Goal: Ask a question

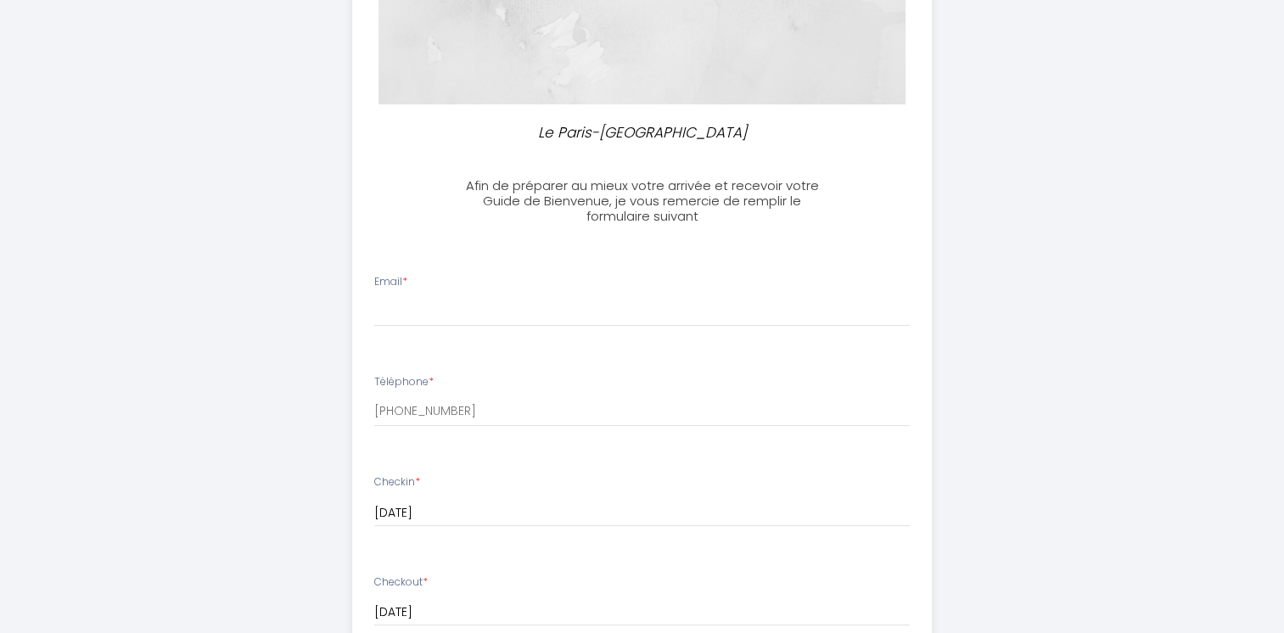
scroll to position [384, 0]
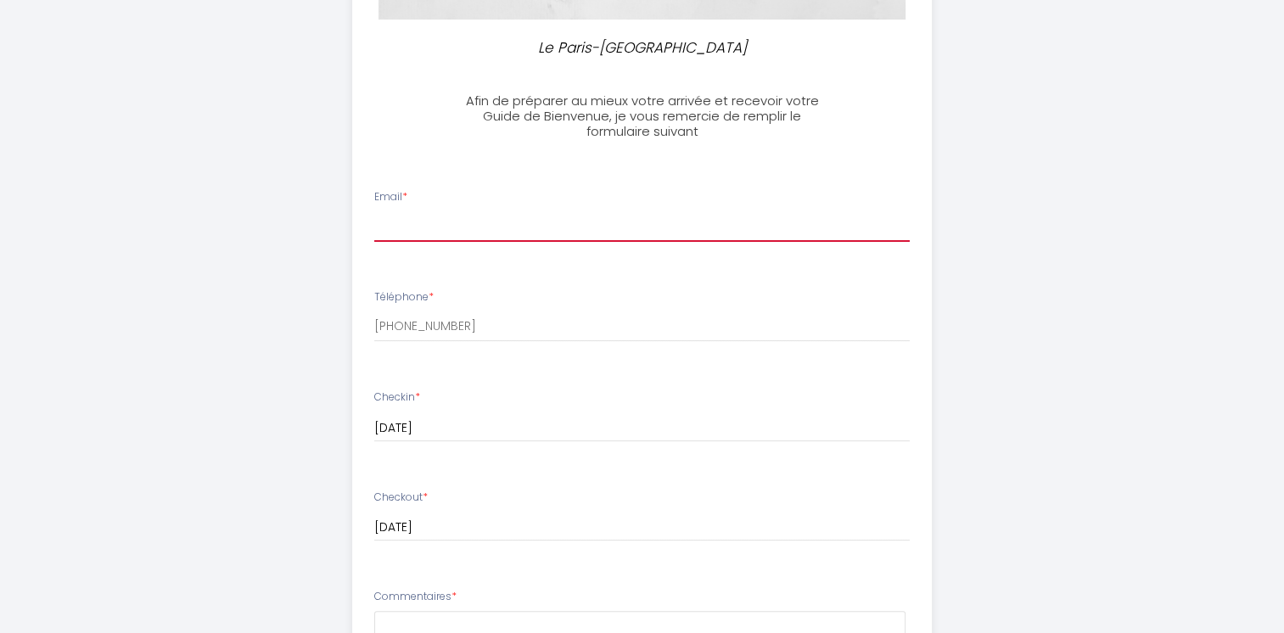
click at [390, 231] on input "Email *" at bounding box center [642, 226] width 536 height 31
type input "[DOMAIN_NAME][EMAIL_ADDRESS][DOMAIN_NAME]"
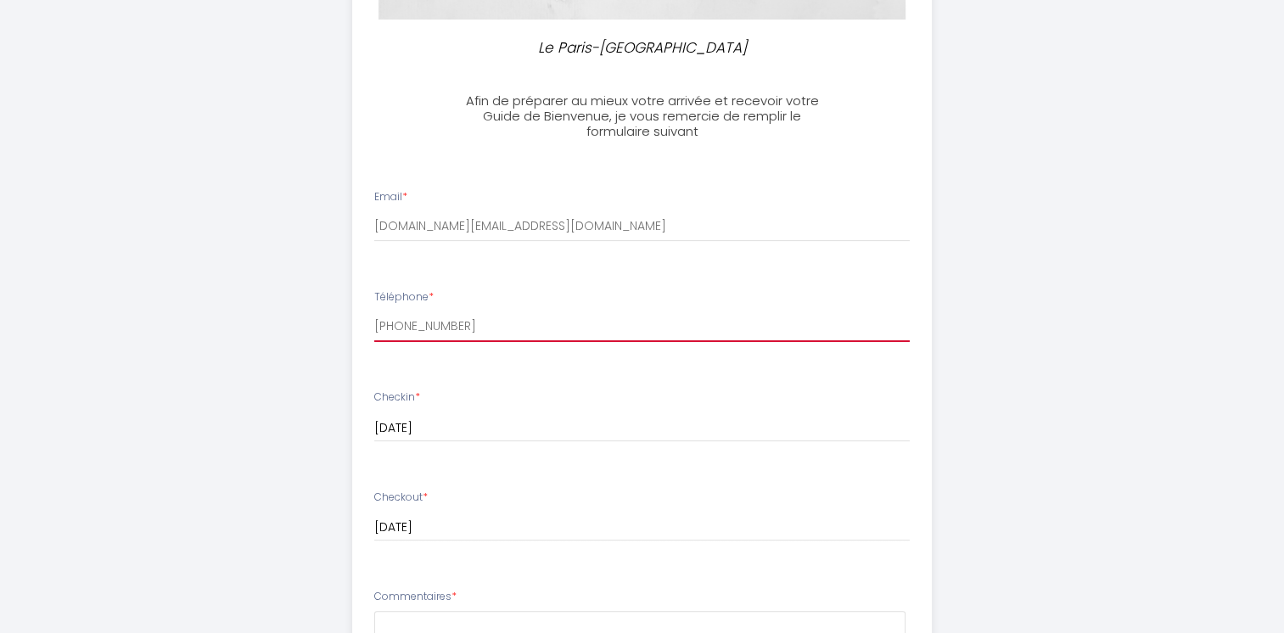
click at [409, 321] on input "[PHONE_NUMBER]" at bounding box center [642, 327] width 536 height 31
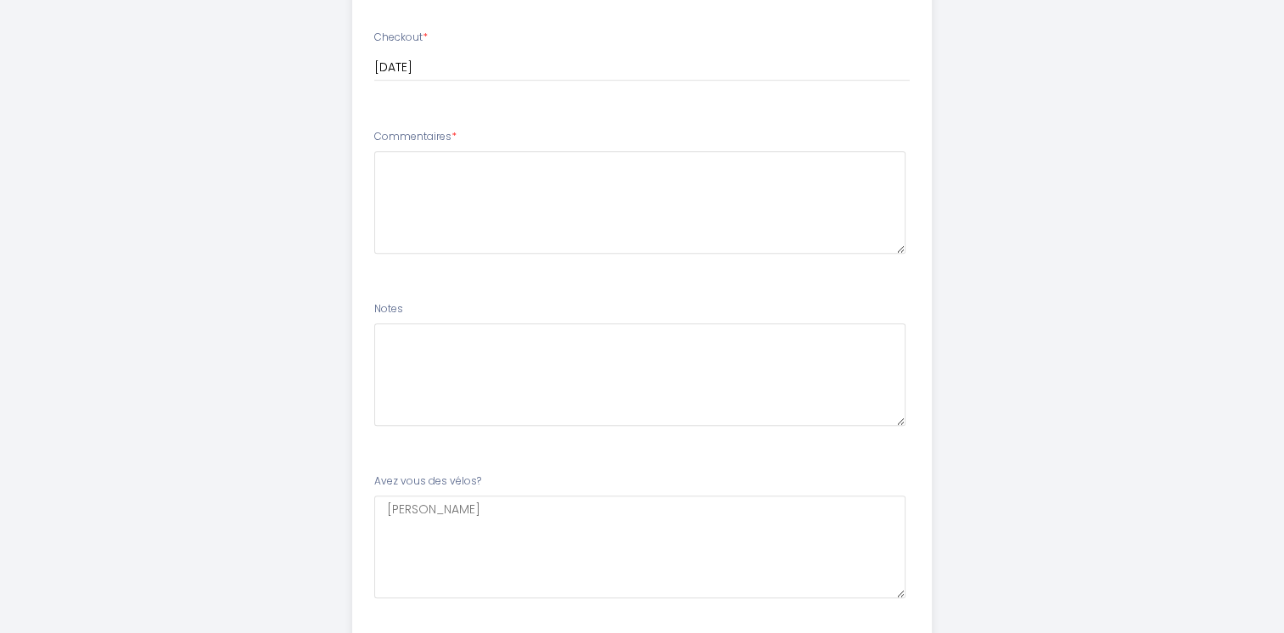
scroll to position [952, 0]
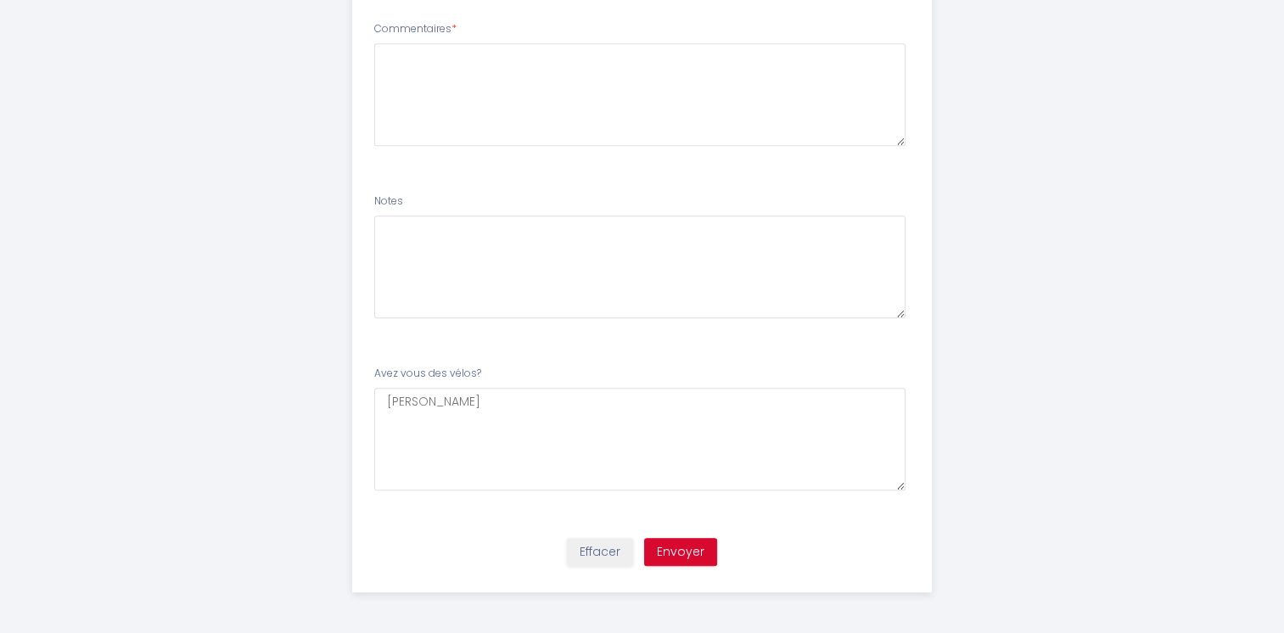
type input "[PHONE_NUMBER]"
click at [494, 402] on vélos\?6 "[PERSON_NAME]" at bounding box center [639, 439] width 531 height 103
type vélos\?6 "[PERSON_NAME] non"
click at [398, 230] on textarea at bounding box center [639, 267] width 531 height 103
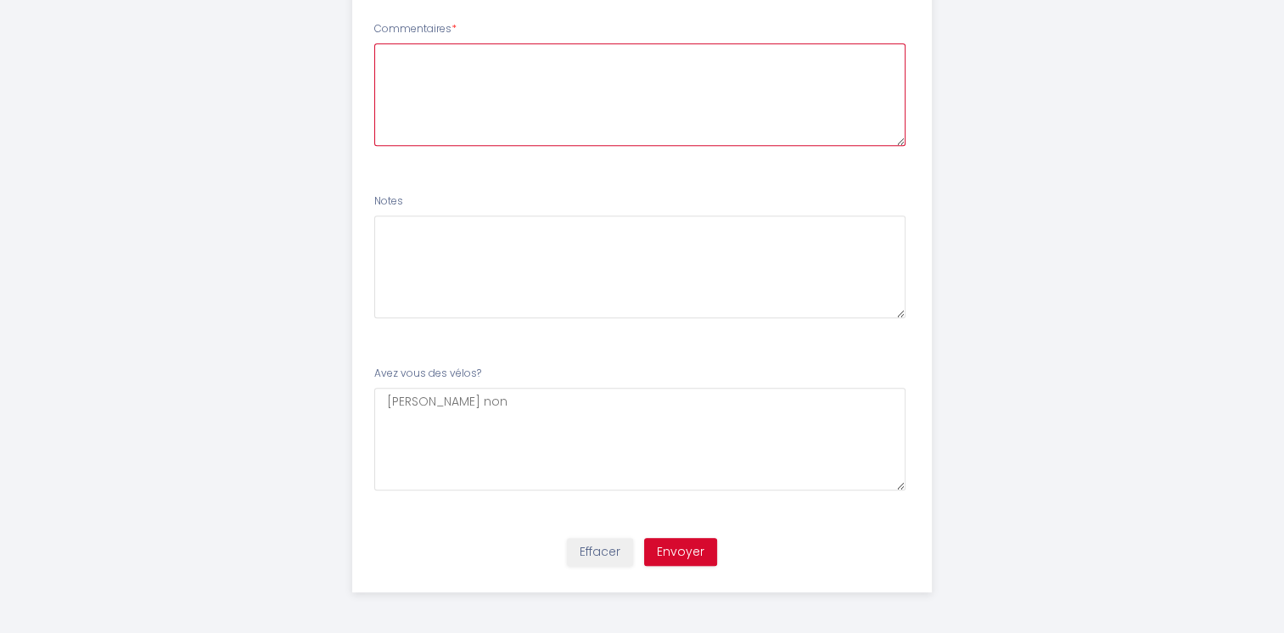
click at [392, 57] on textarea at bounding box center [639, 94] width 531 height 103
type textarea "n"
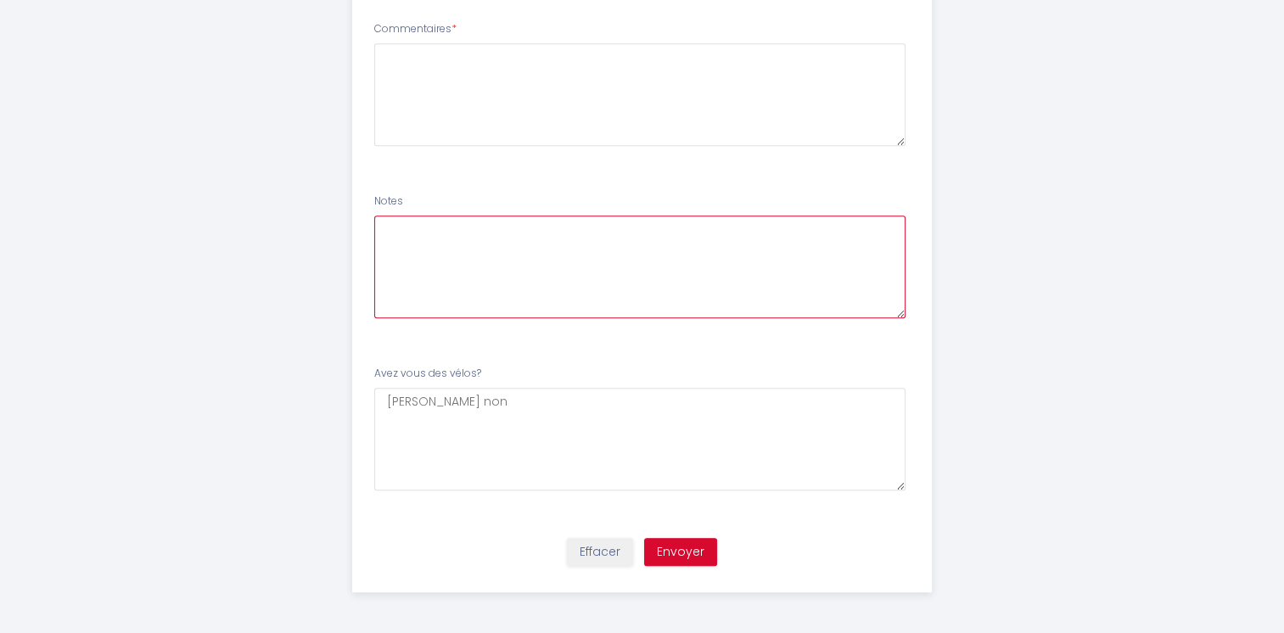
click at [396, 237] on textarea at bounding box center [639, 267] width 531 height 103
click at [459, 243] on textarea "les draps et serviettes de toilette sont bien compris ? y a t il un seche cheve…" at bounding box center [639, 267] width 531 height 103
click at [472, 262] on textarea "les draps et serviettes de toilette sont bien compris ? y a t il un sèche cheve…" at bounding box center [639, 267] width 531 height 103
click at [548, 261] on textarea "les draps et serviettes de toilette sont bien compris ? y a t il un sèche cheve…" at bounding box center [639, 267] width 531 height 103
click at [446, 274] on textarea "les draps et serviettes de toilette sont bien compris ? y a t il un sèche cheve…" at bounding box center [639, 267] width 531 height 103
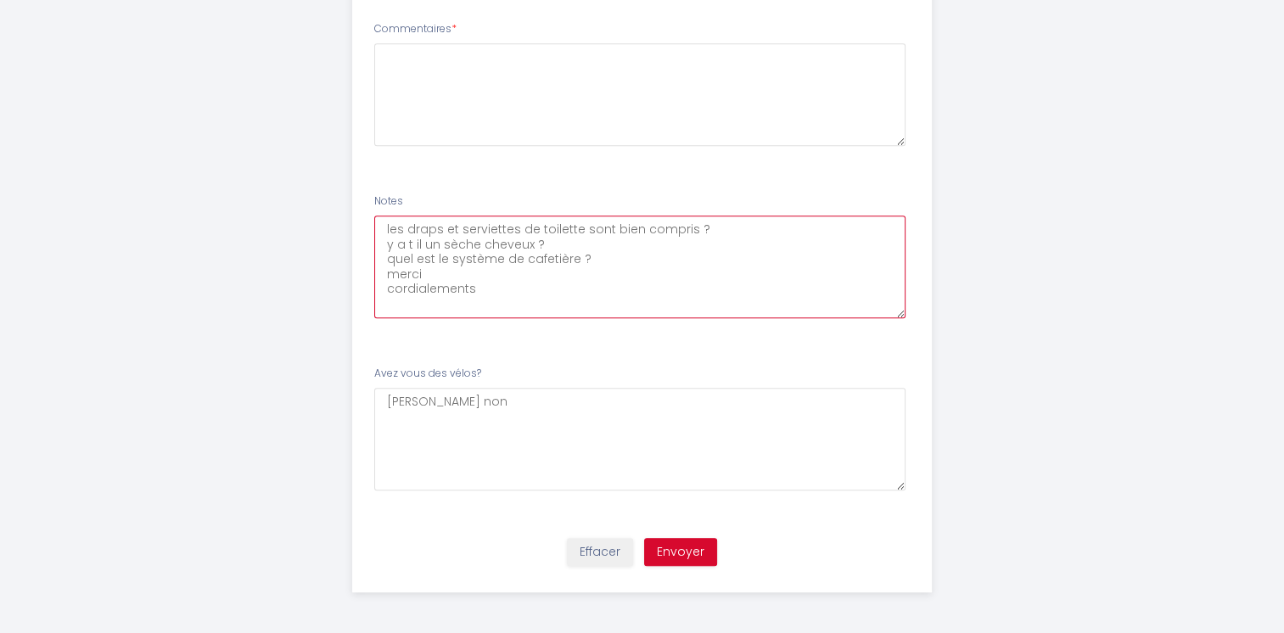
click at [551, 316] on textarea "les draps et serviettes de toilette sont bien compris ? y a t il un sèche cheve…" at bounding box center [639, 267] width 531 height 103
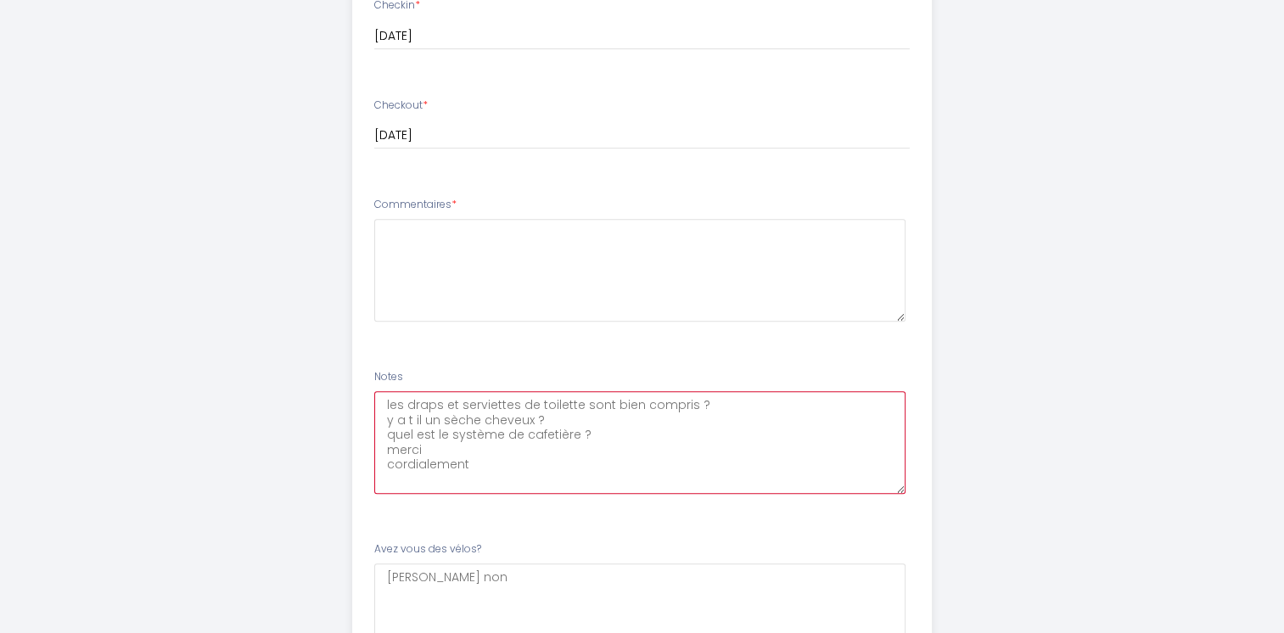
scroll to position [874, 0]
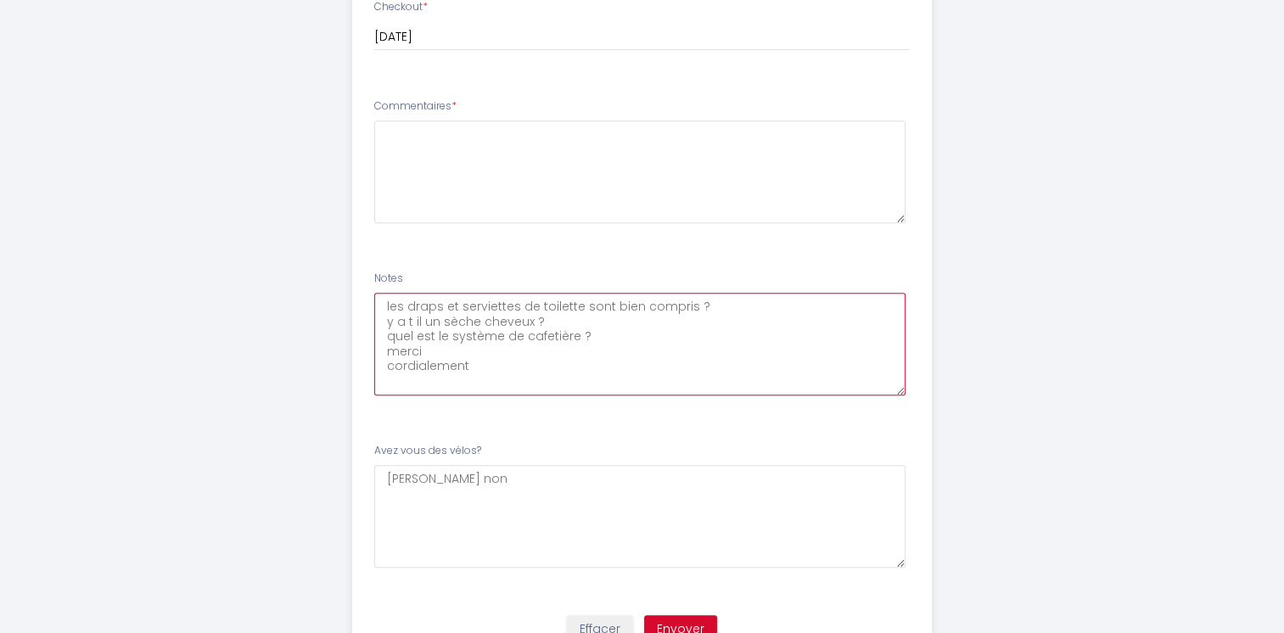
type textarea "les draps et serviettes de toilette sont bien compris ? y a t il un sèche cheve…"
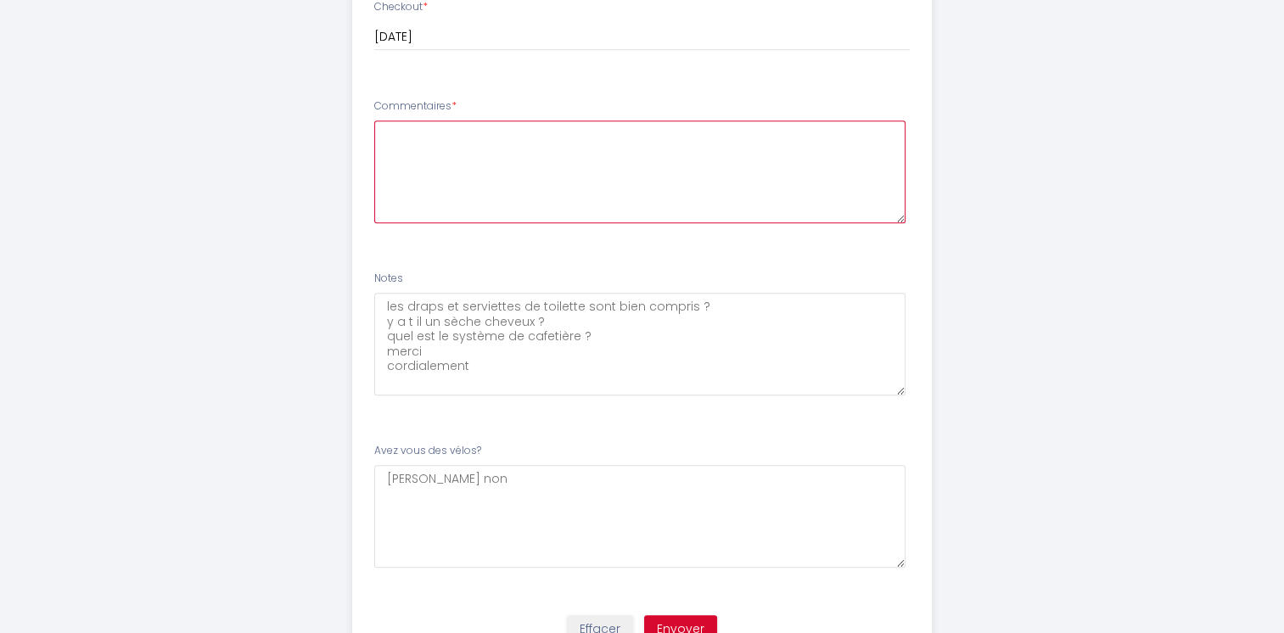
click at [404, 149] on textarea at bounding box center [639, 172] width 531 height 103
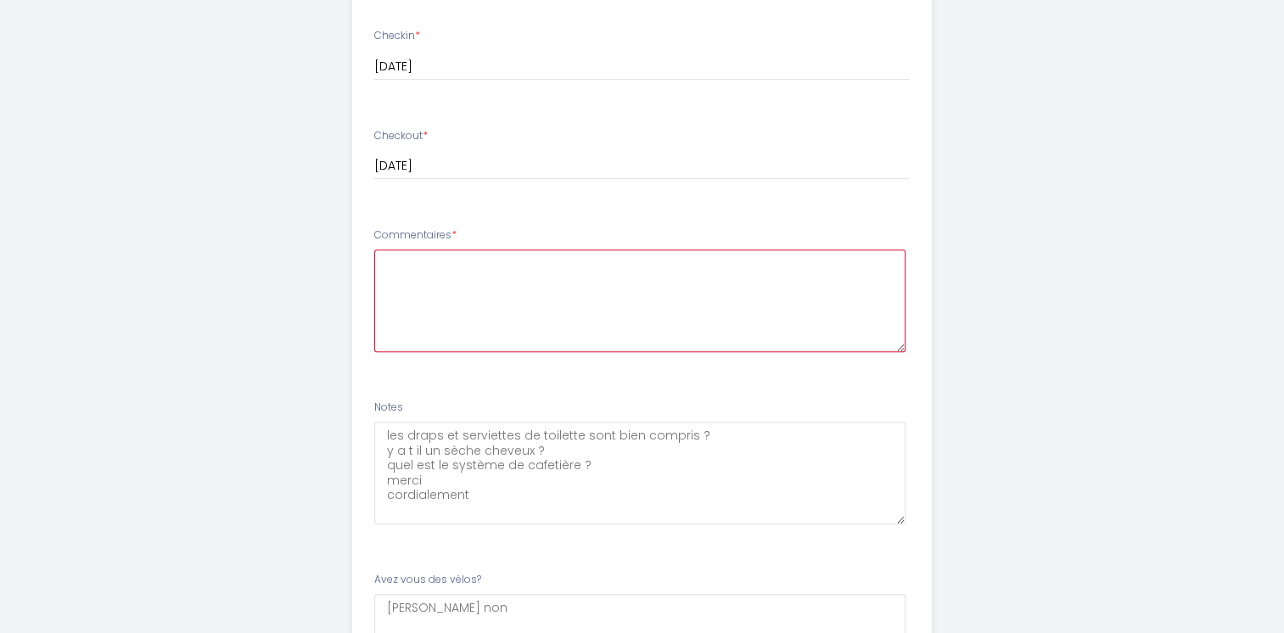
scroll to position [733, 0]
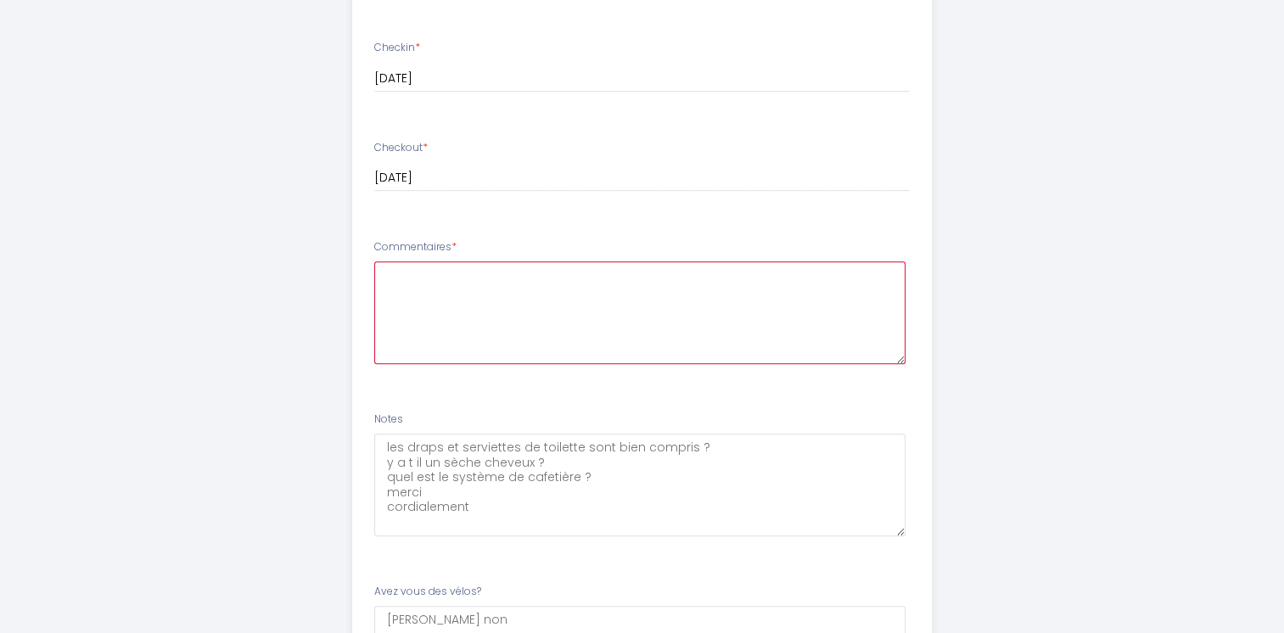
click at [387, 287] on textarea at bounding box center [639, 312] width 531 height 103
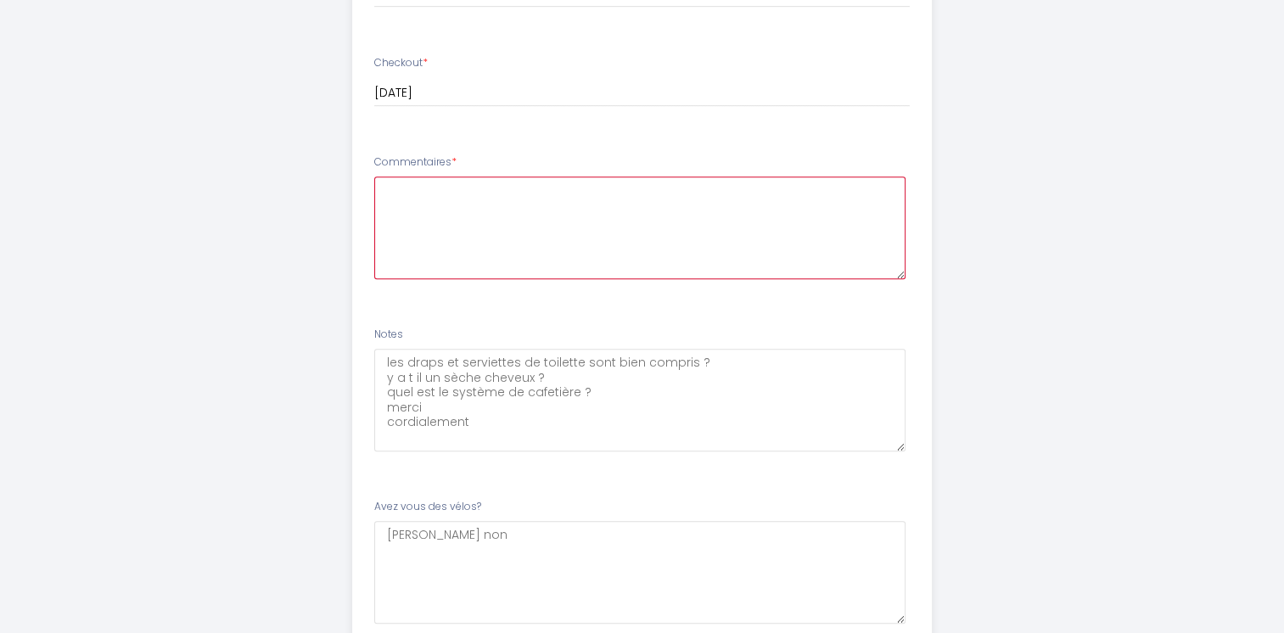
scroll to position [952, 0]
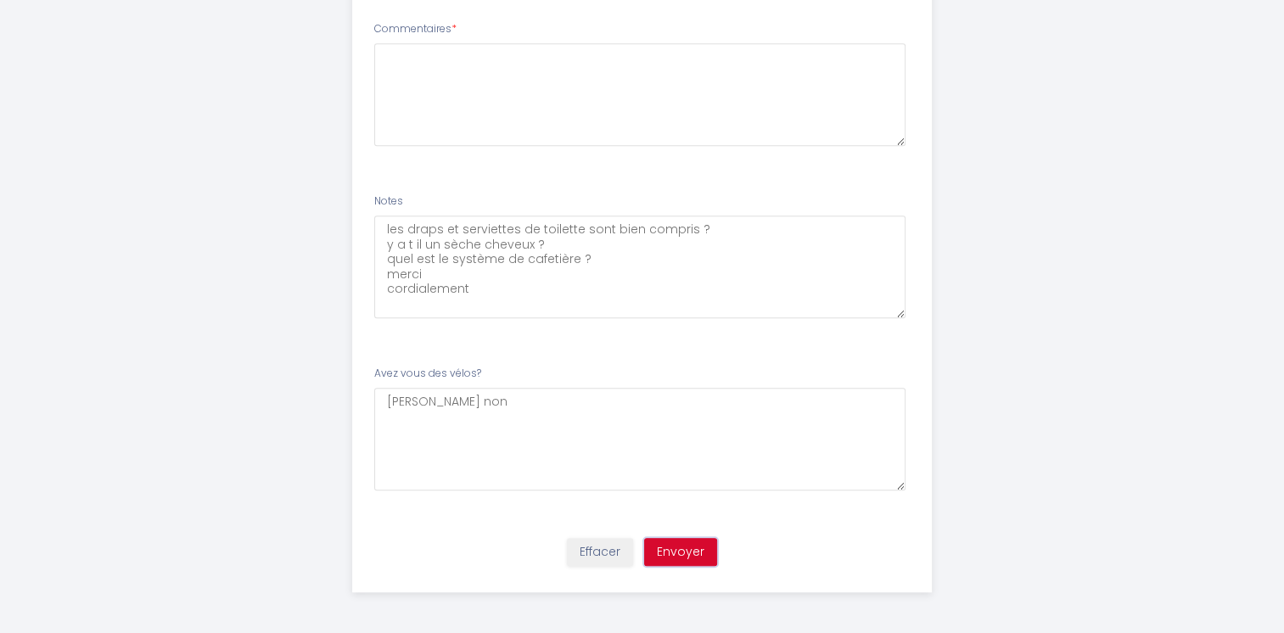
click at [677, 551] on button "Envoyer" at bounding box center [680, 552] width 73 height 29
drag, startPoint x: 385, startPoint y: 226, endPoint x: 588, endPoint y: 297, distance: 215.1
click at [588, 297] on textarea "les draps et serviettes de toilette sont bien compris ? y a t il un sèche cheve…" at bounding box center [639, 267] width 531 height 103
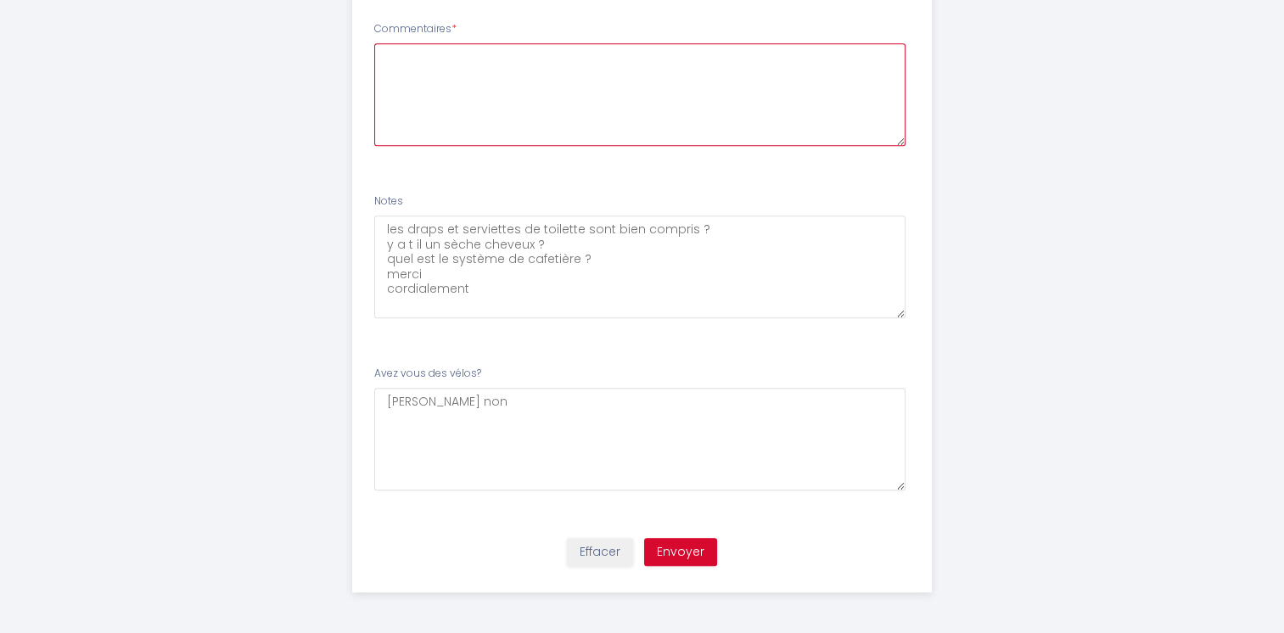
click at [416, 77] on textarea at bounding box center [639, 94] width 531 height 103
paste textarea "les draps et serviettes de toilette sont bien compris ? y a t il un sèche cheve…"
type textarea "les draps et serviettes de toilette sont bien compris ? y a t il un sèche cheve…"
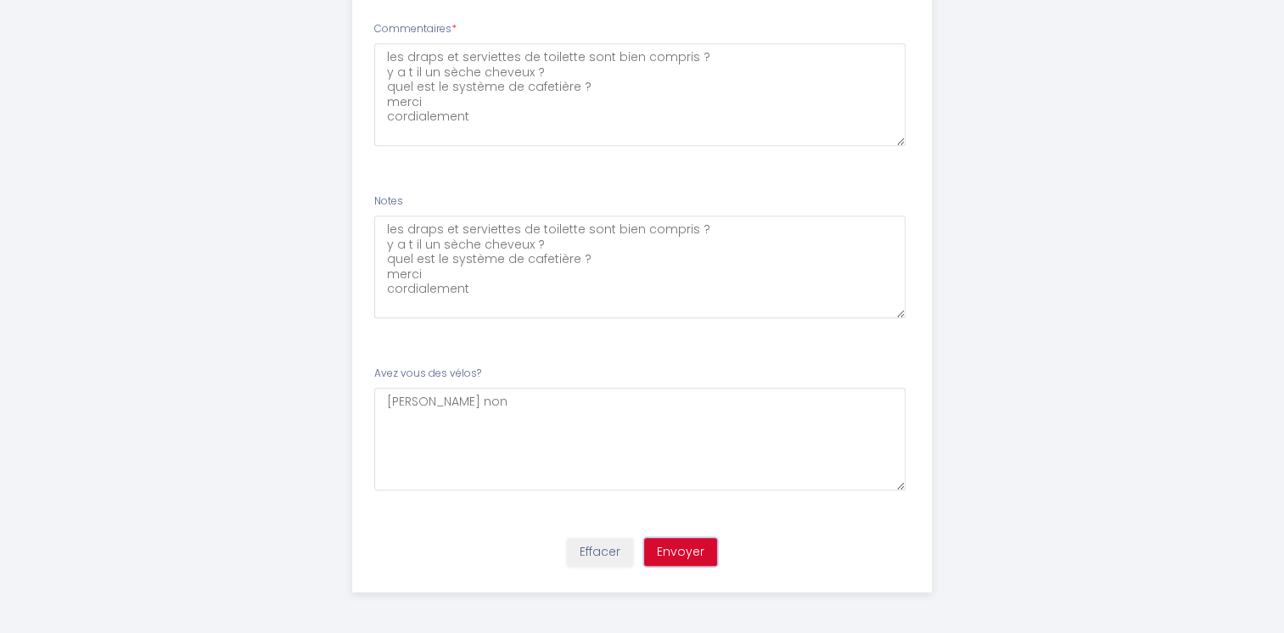
click at [678, 553] on button "Envoyer" at bounding box center [680, 552] width 73 height 29
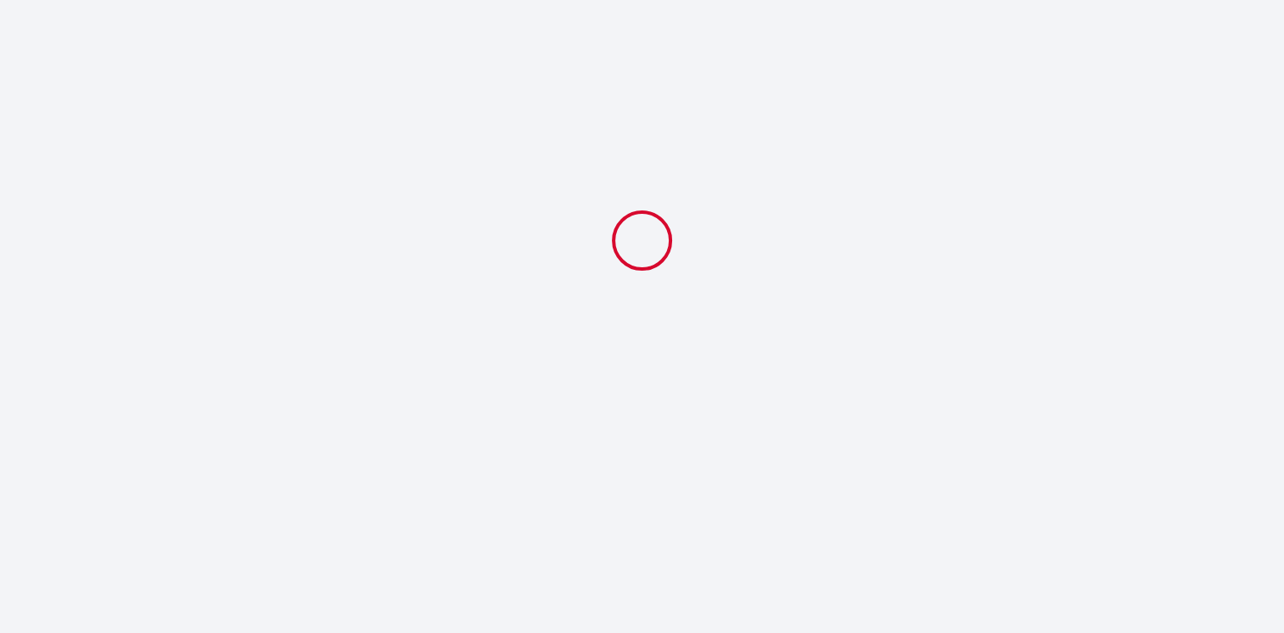
scroll to position [0, 0]
